Goal: Navigation & Orientation: Find specific page/section

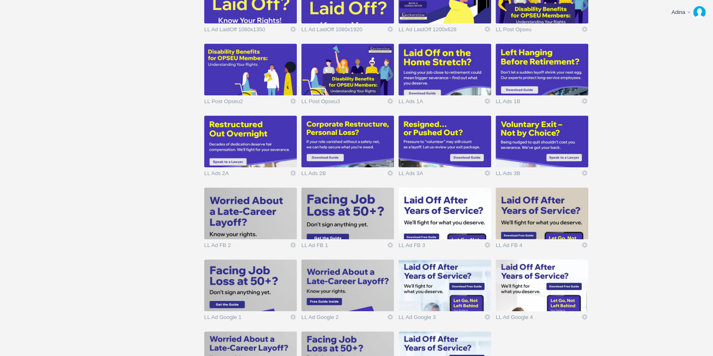
scroll to position [673, 0]
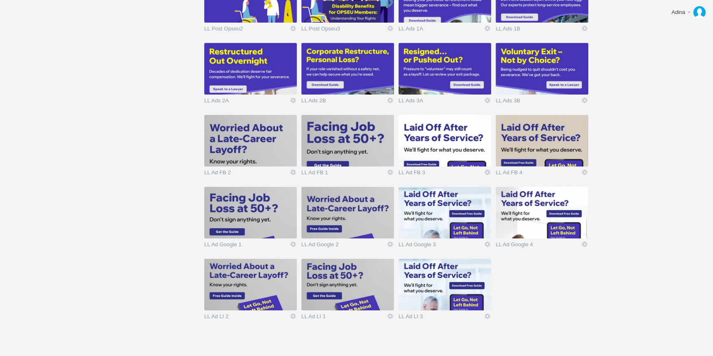
click at [351, 272] on img at bounding box center [347, 285] width 93 height 52
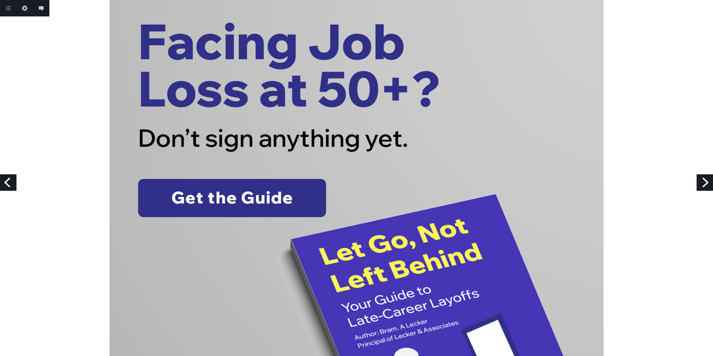
click at [706, 185] on link "Next" at bounding box center [704, 182] width 16 height 16
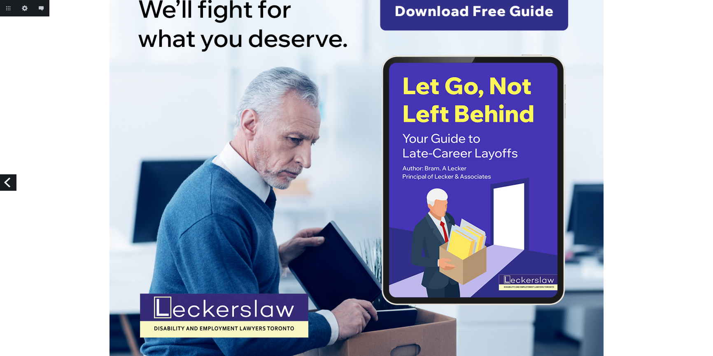
scroll to position [137, 0]
